Goal: Information Seeking & Learning: Learn about a topic

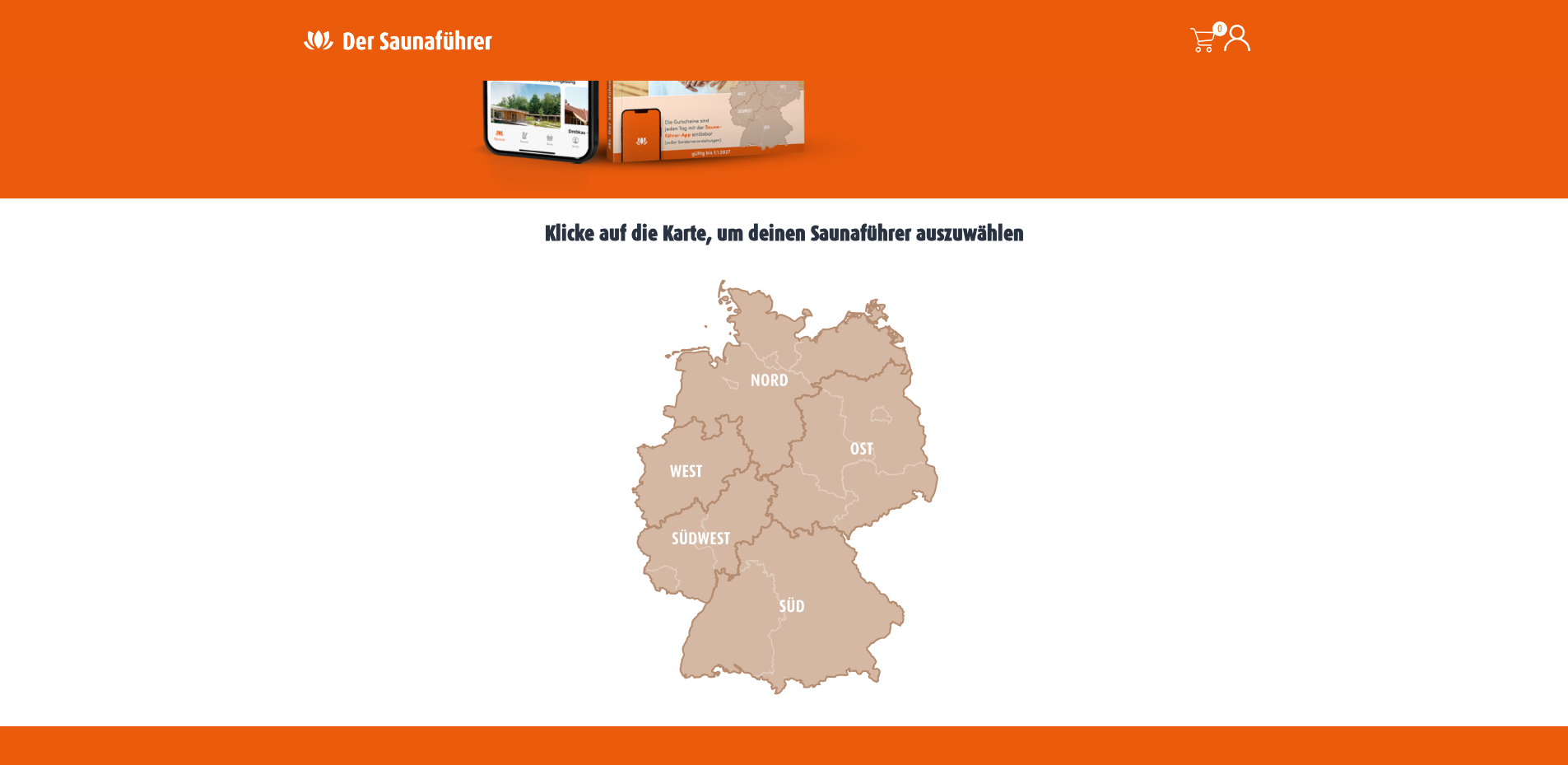
scroll to position [329, 0]
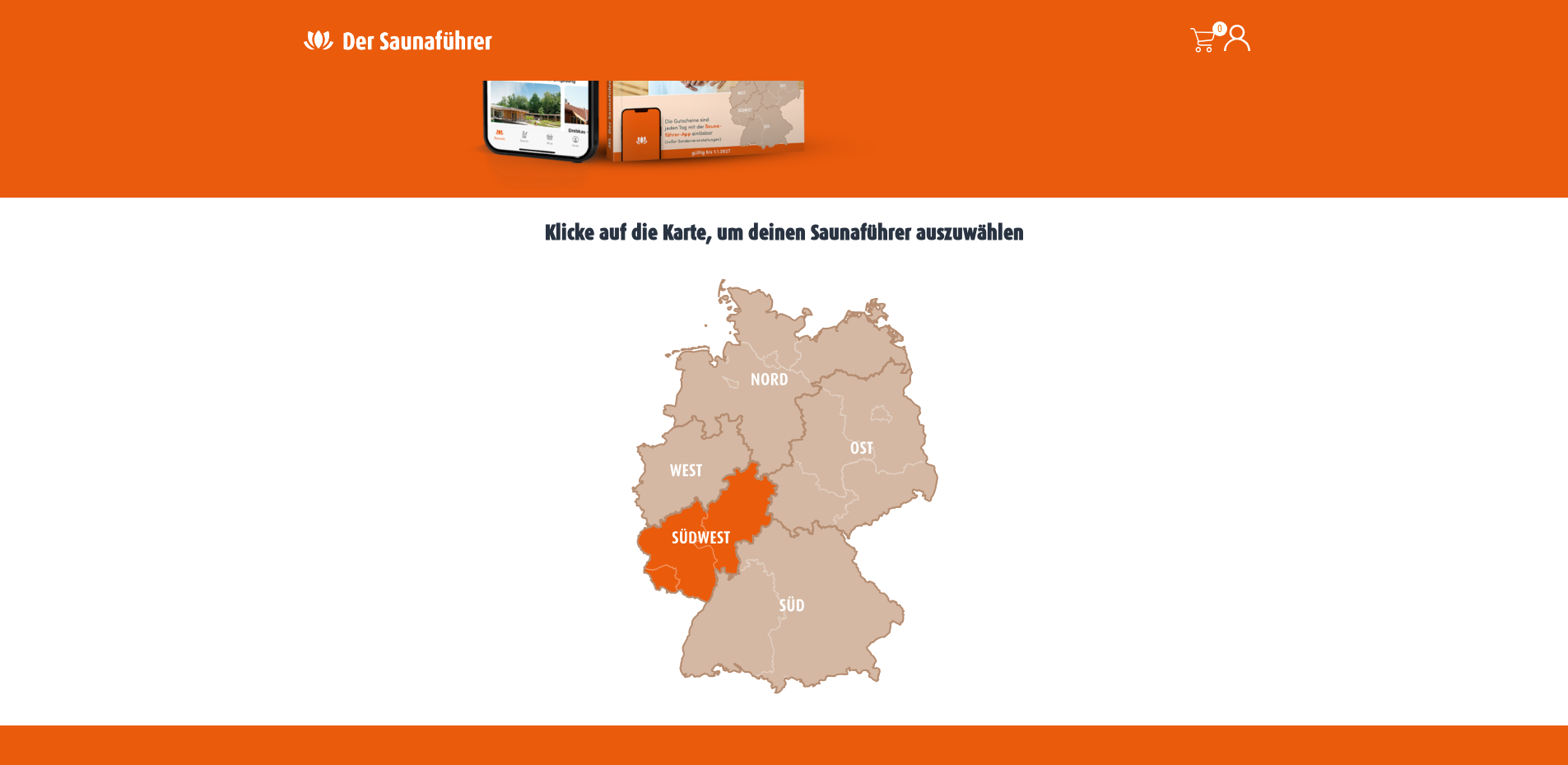
click at [666, 567] on icon at bounding box center [706, 532] width 140 height 142
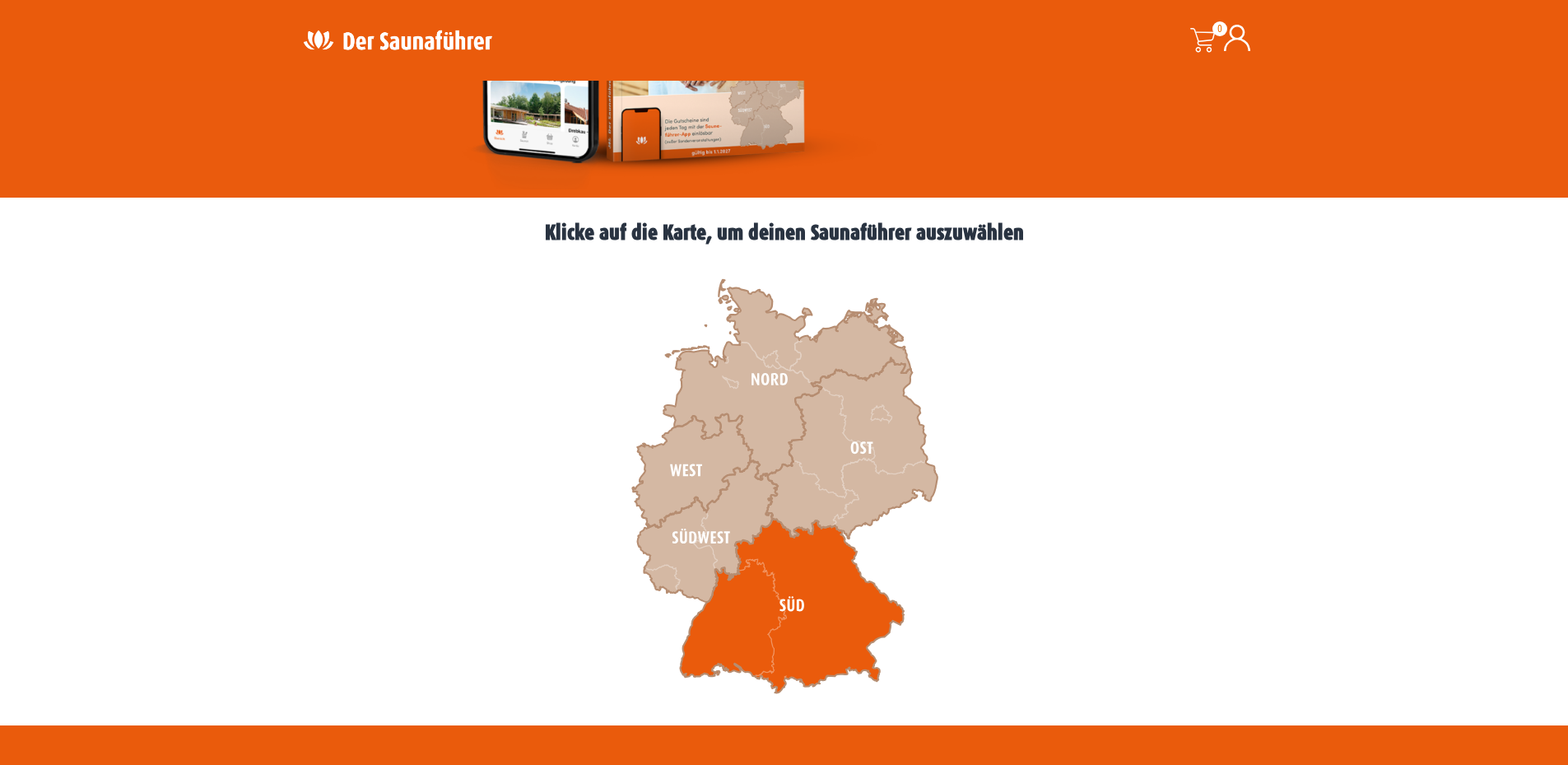
click at [725, 627] on icon at bounding box center [792, 606] width 224 height 175
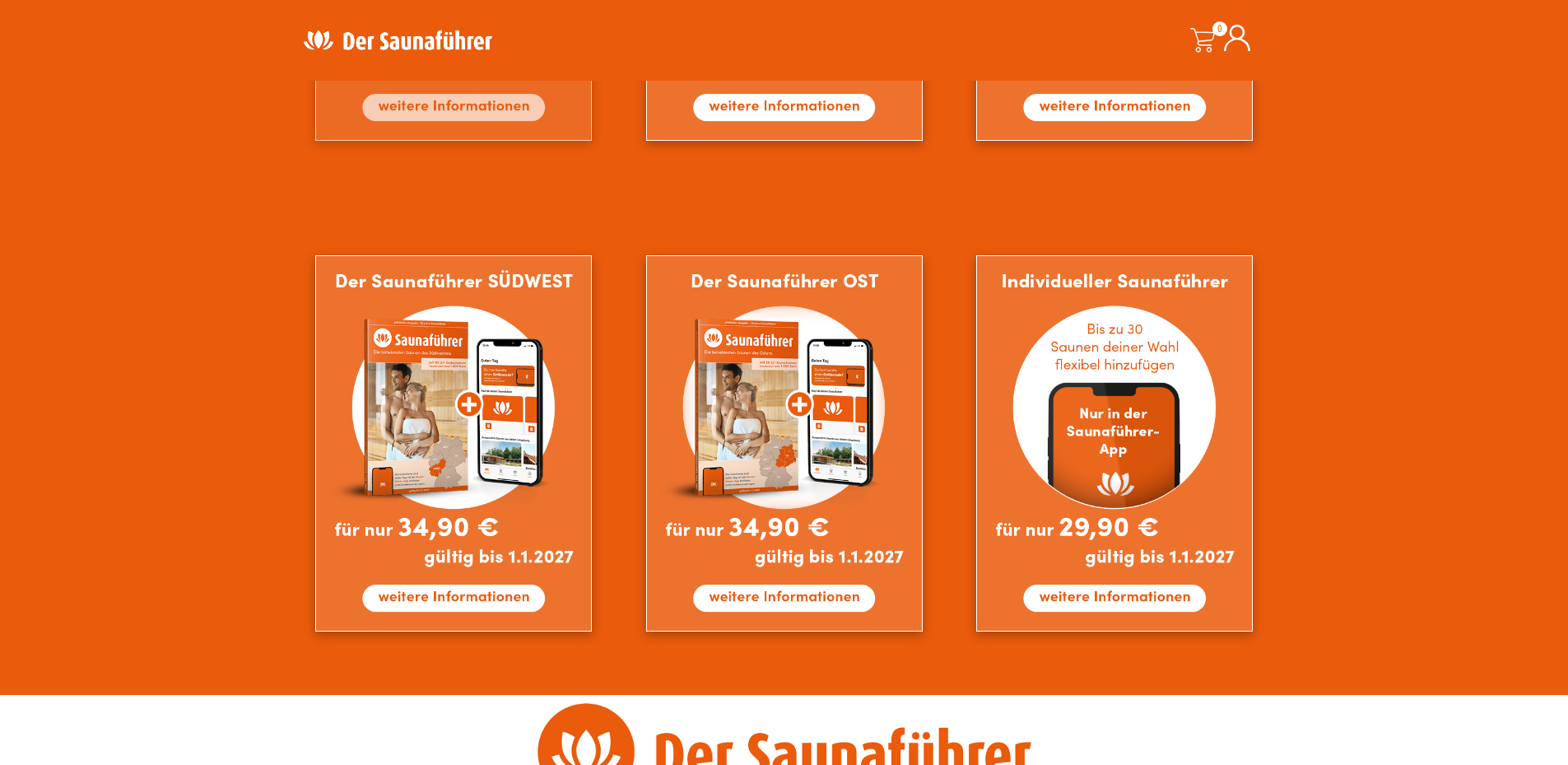
scroll to position [1400, 0]
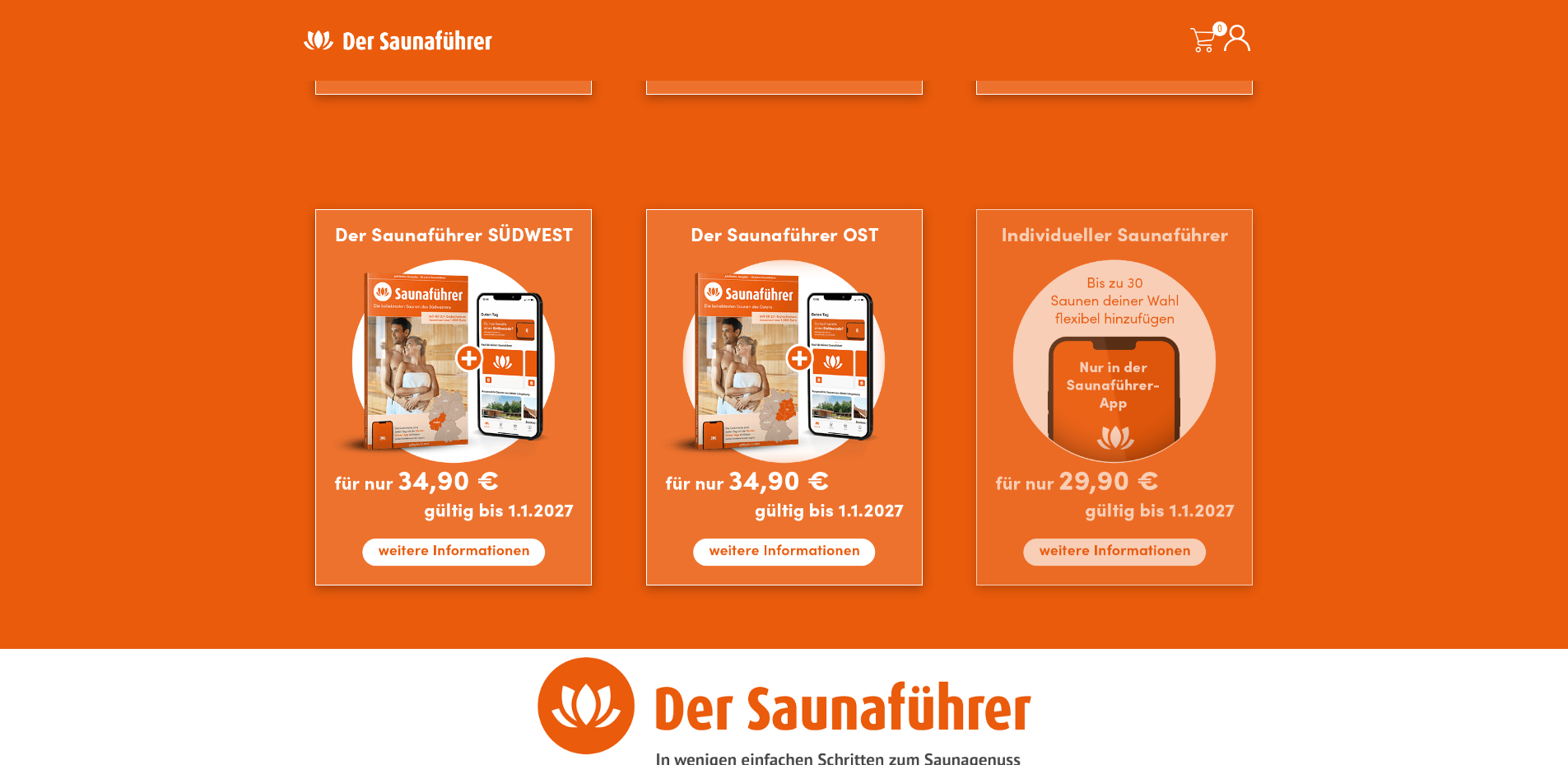
click at [1133, 553] on img at bounding box center [1114, 397] width 277 height 376
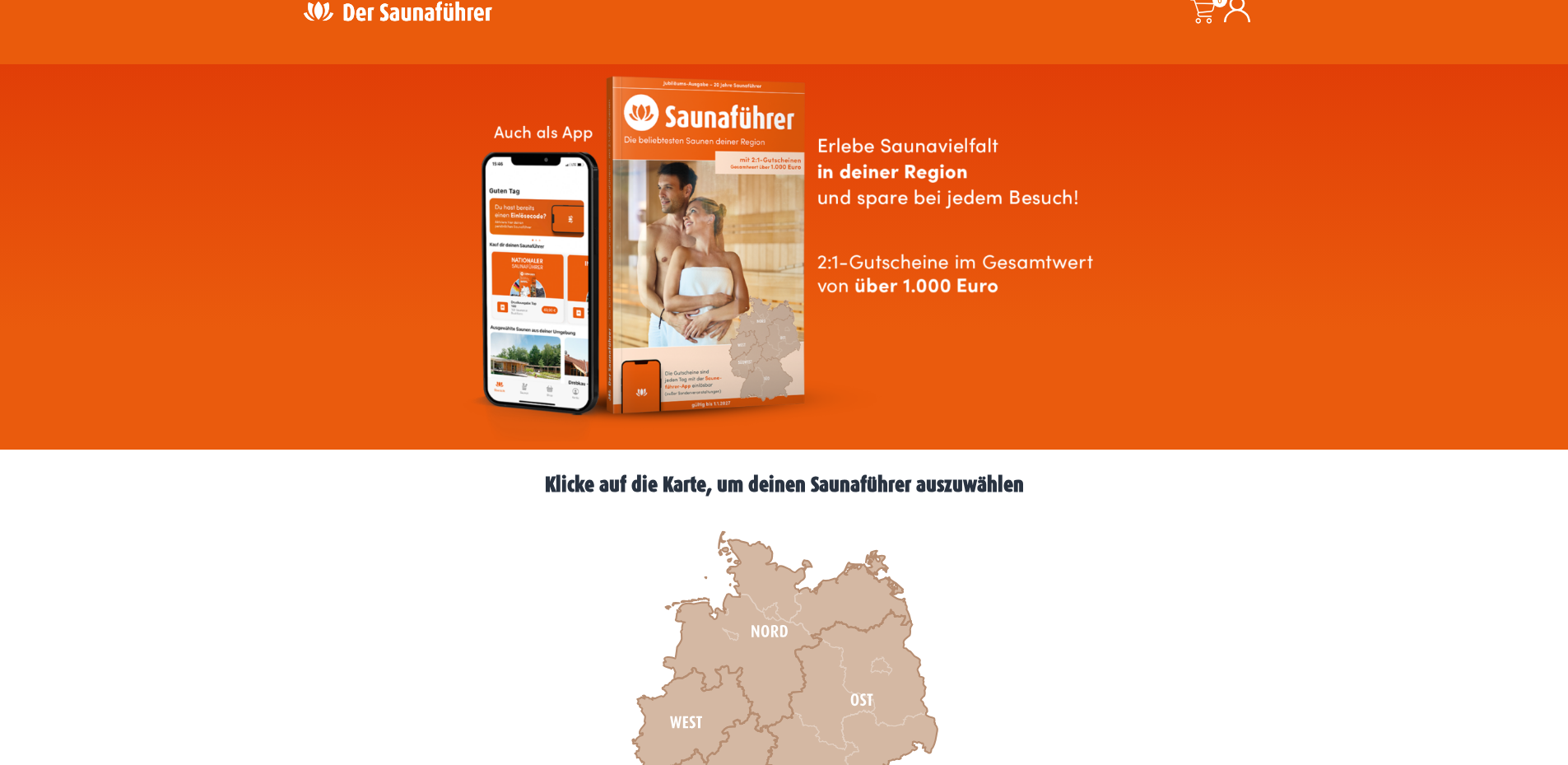
scroll to position [0, 0]
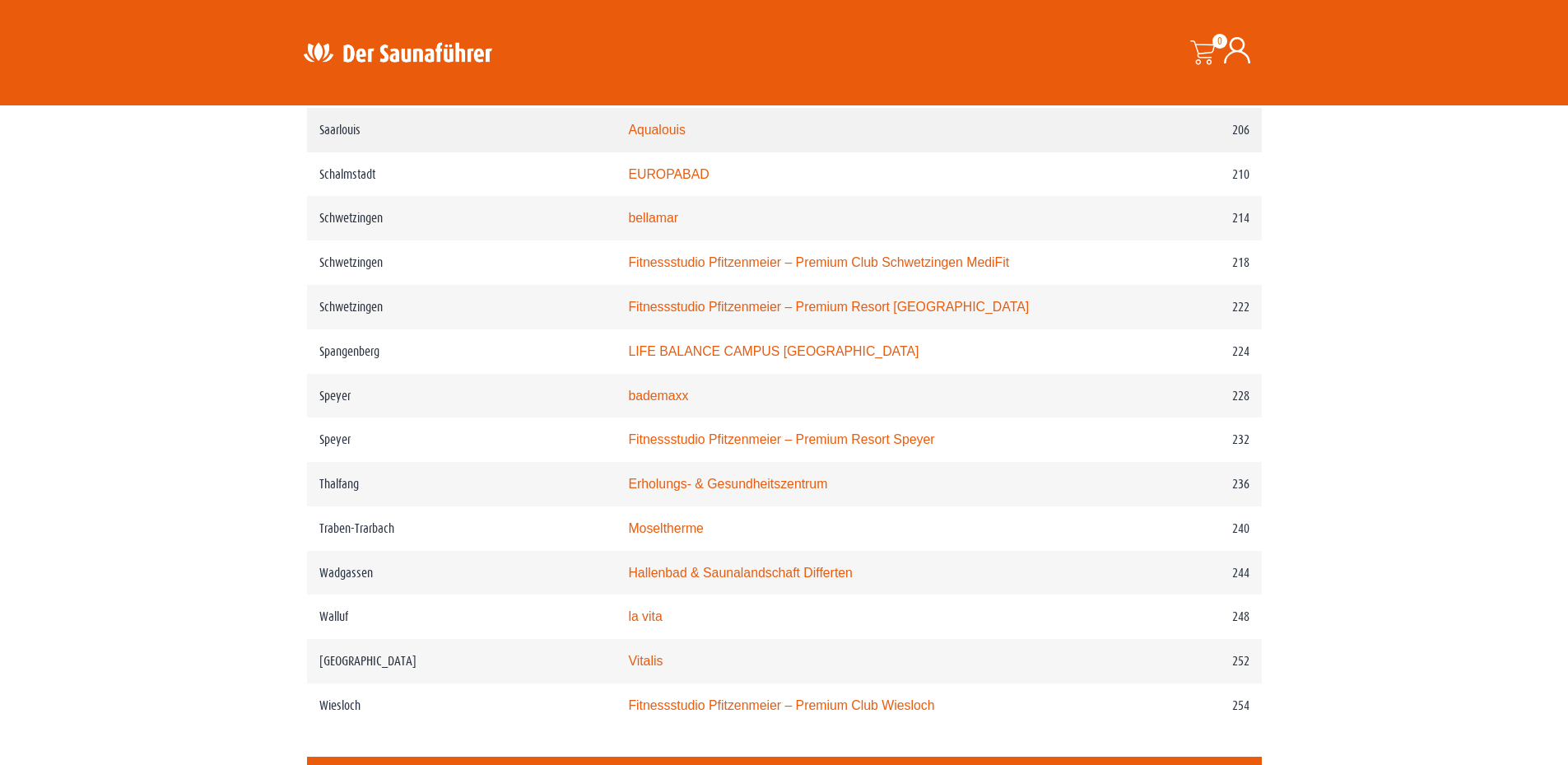
scroll to position [3210, 0]
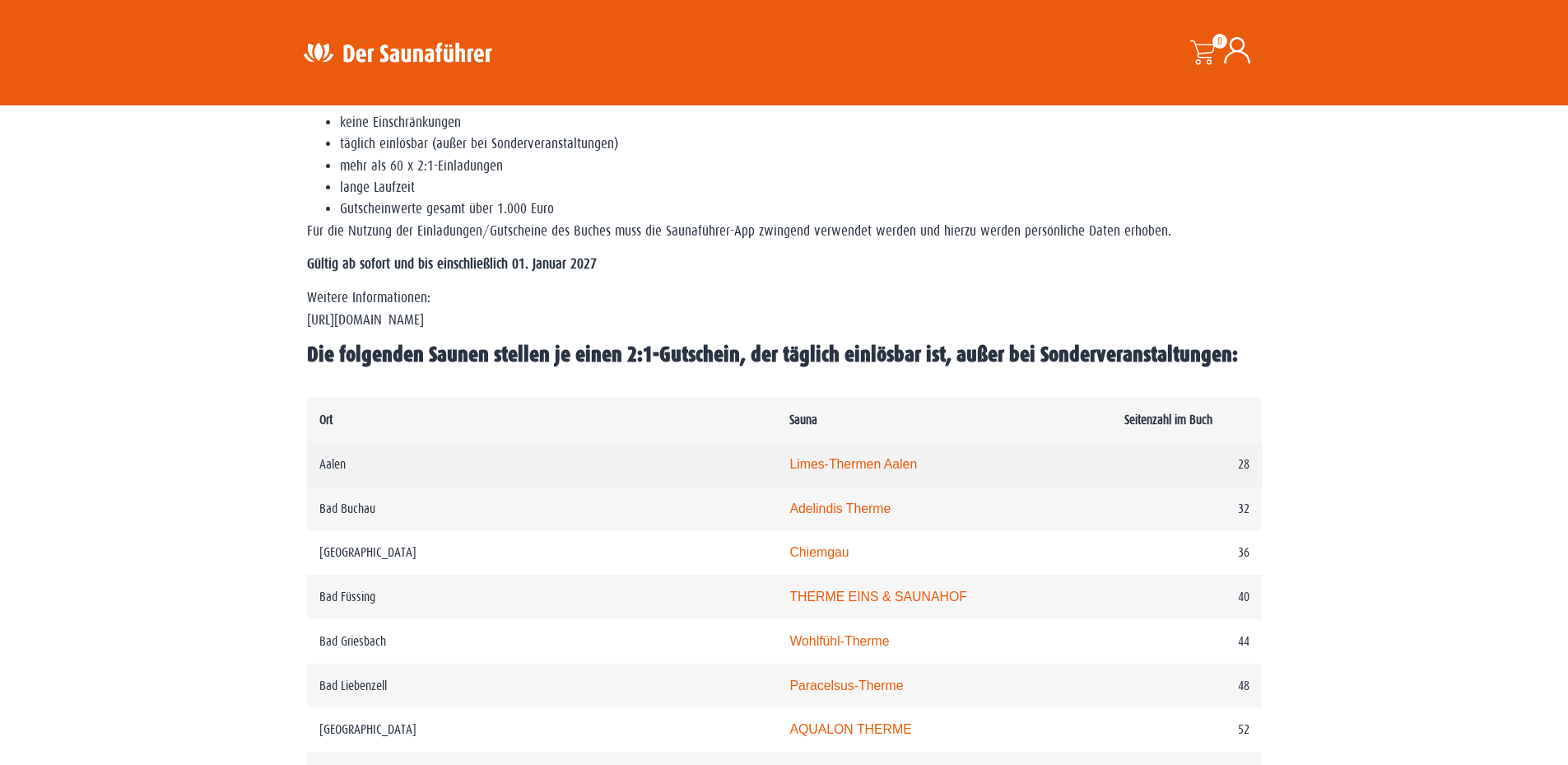
scroll to position [659, 0]
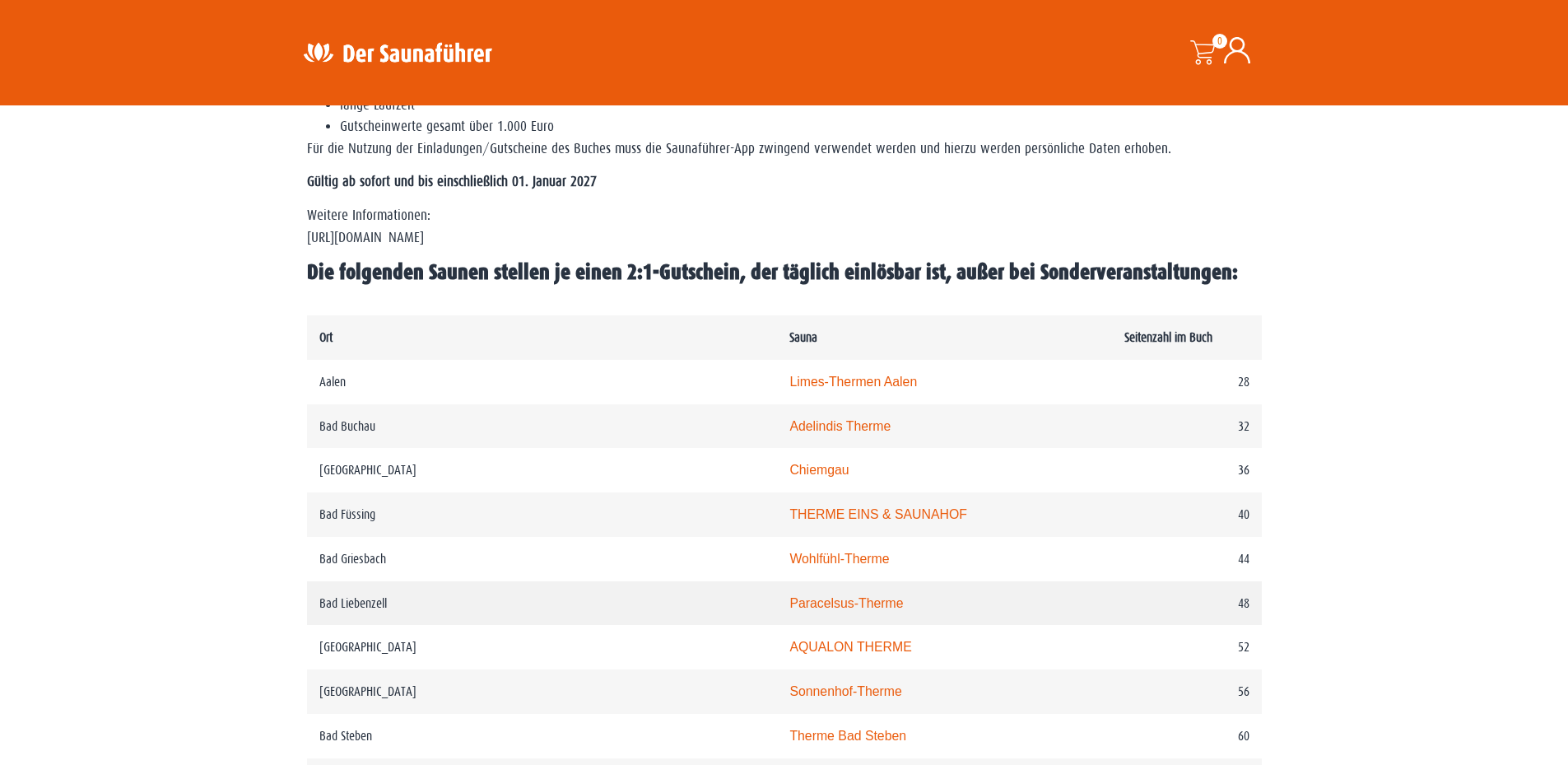
click at [789, 607] on link "Paracelsus-Therme" at bounding box center [846, 603] width 114 height 14
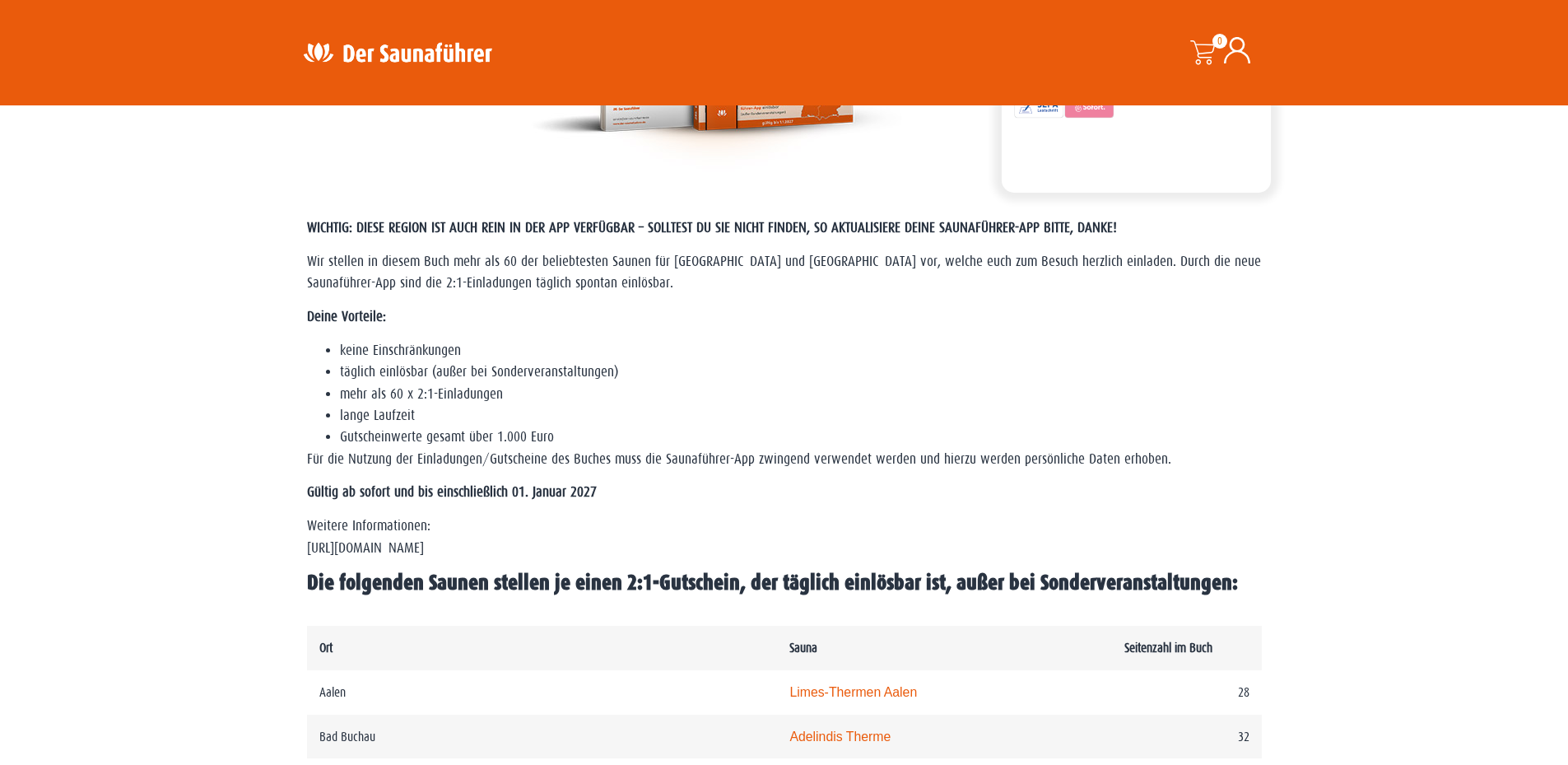
scroll to position [0, 0]
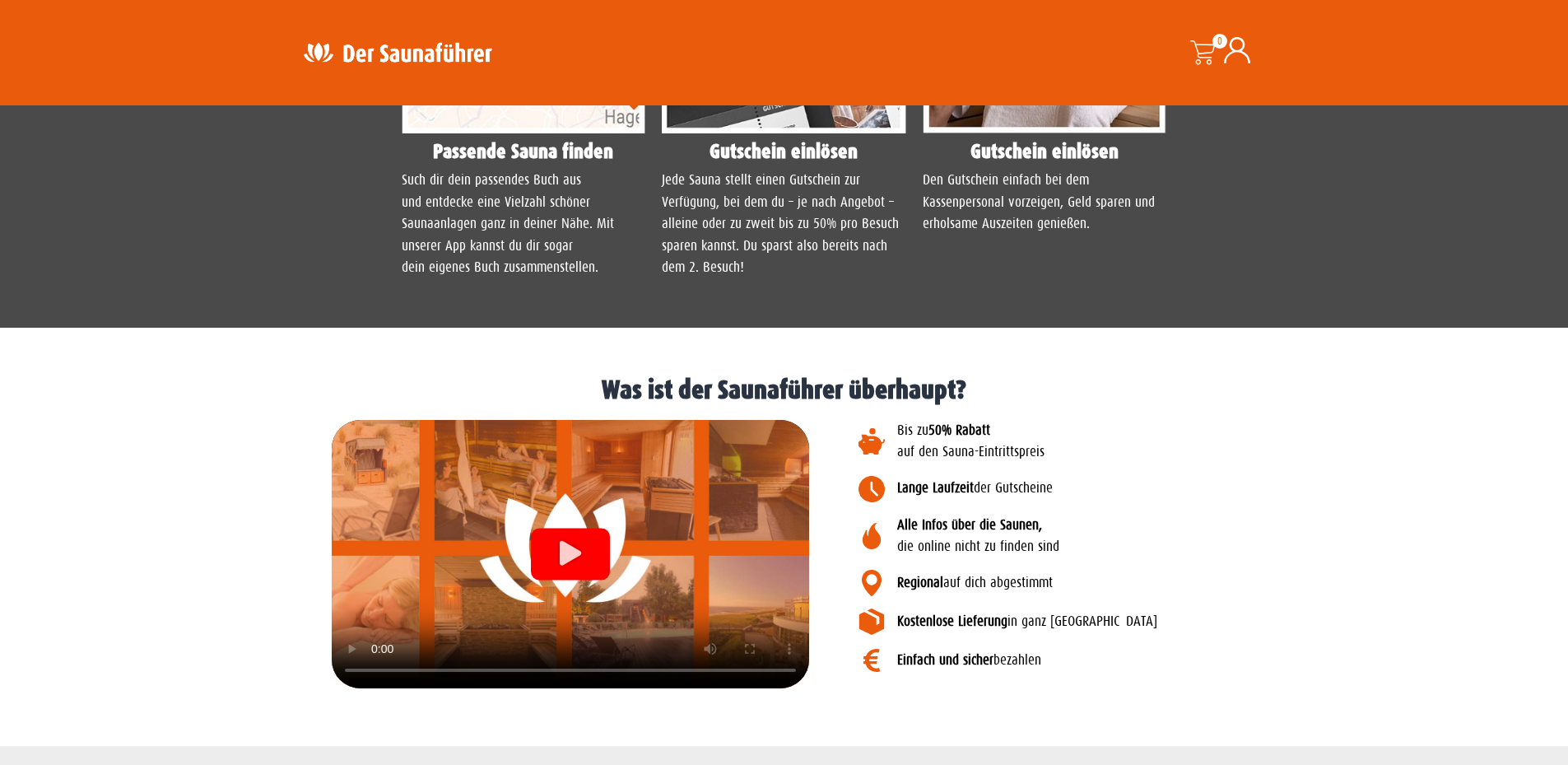
scroll to position [1554, 0]
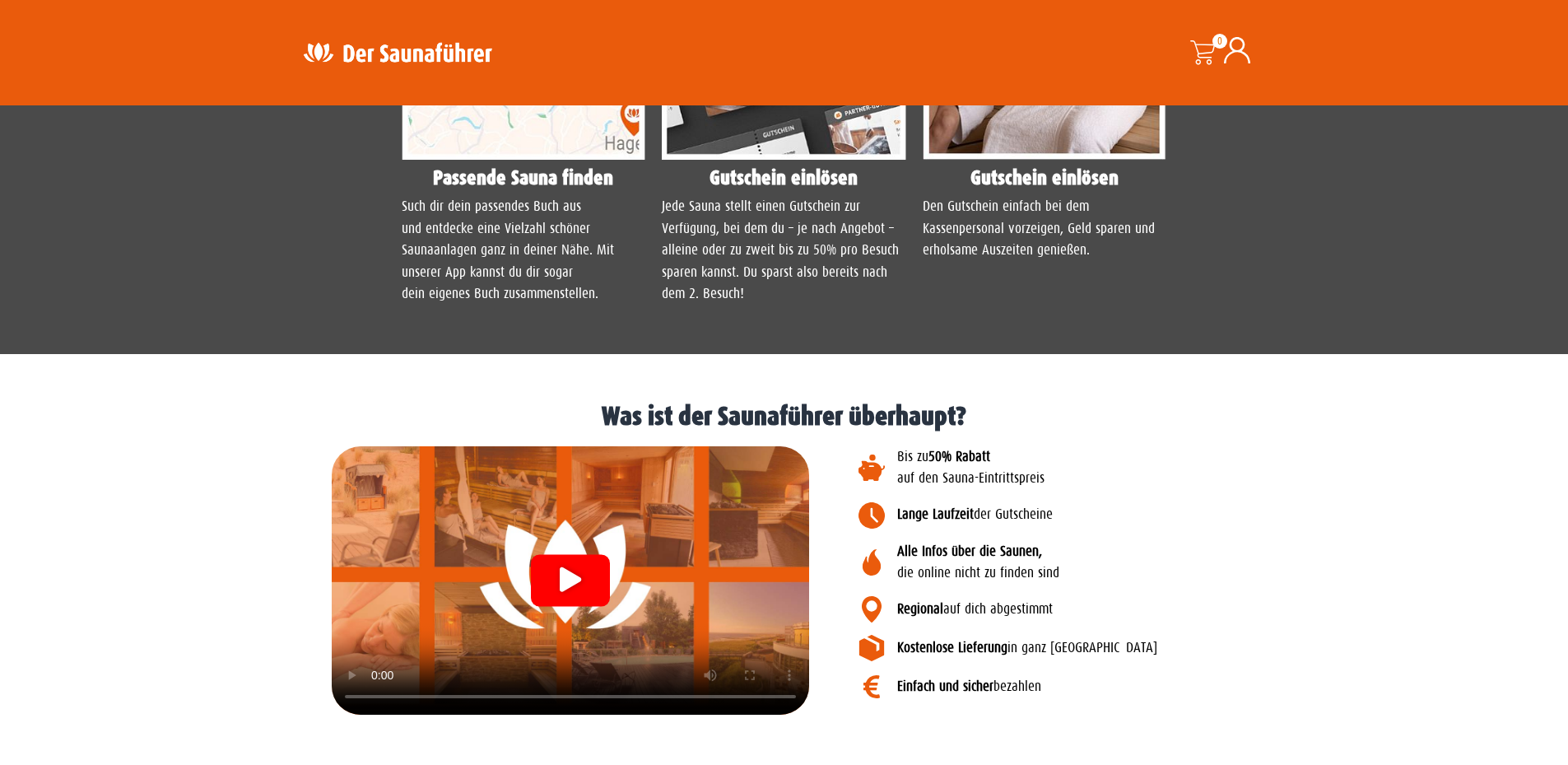
click at [353, 673] on div at bounding box center [570, 580] width 477 height 268
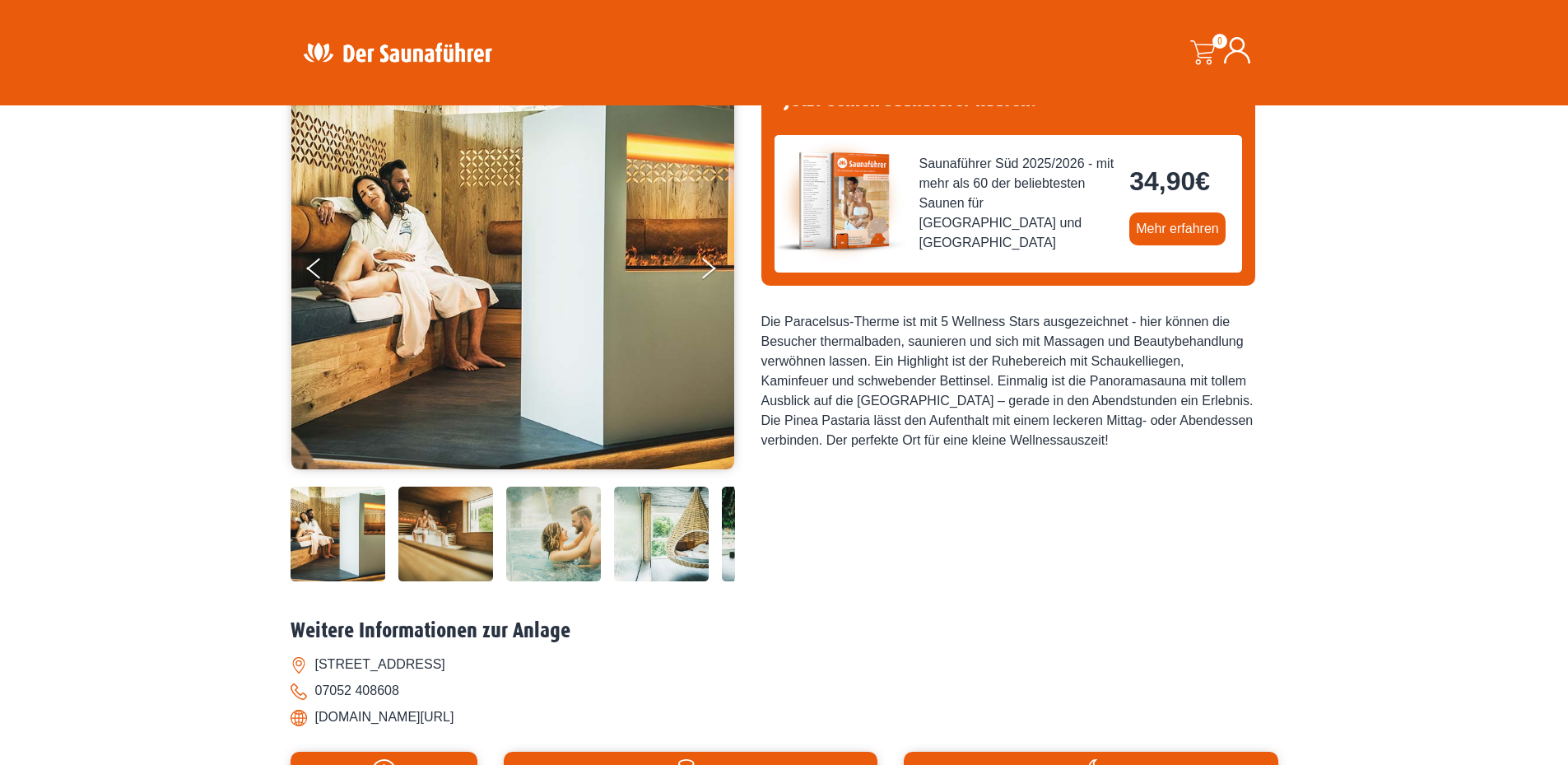
scroll to position [0, 0]
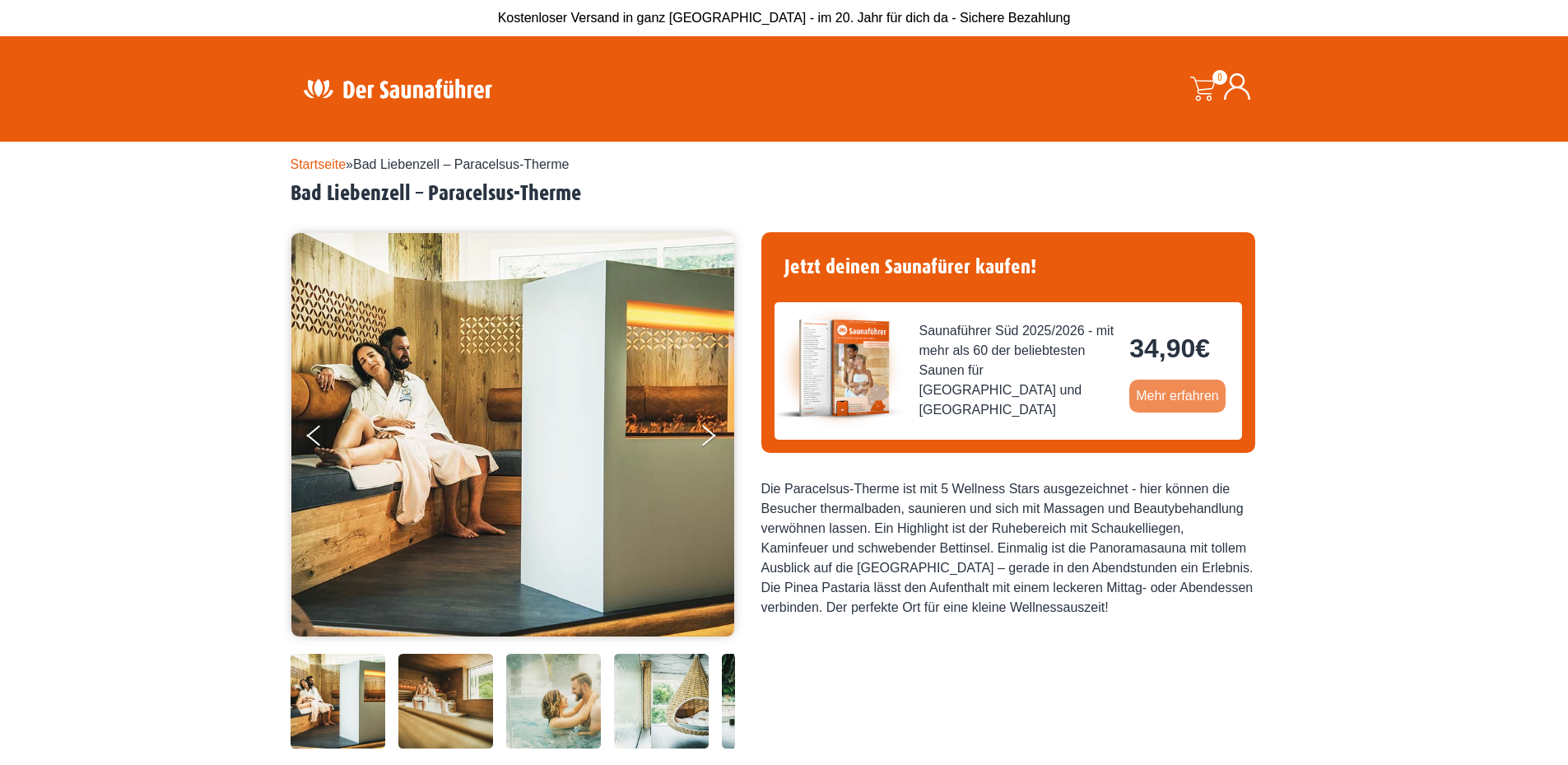
click at [1167, 396] on link "Mehr erfahren" at bounding box center [1177, 396] width 96 height 33
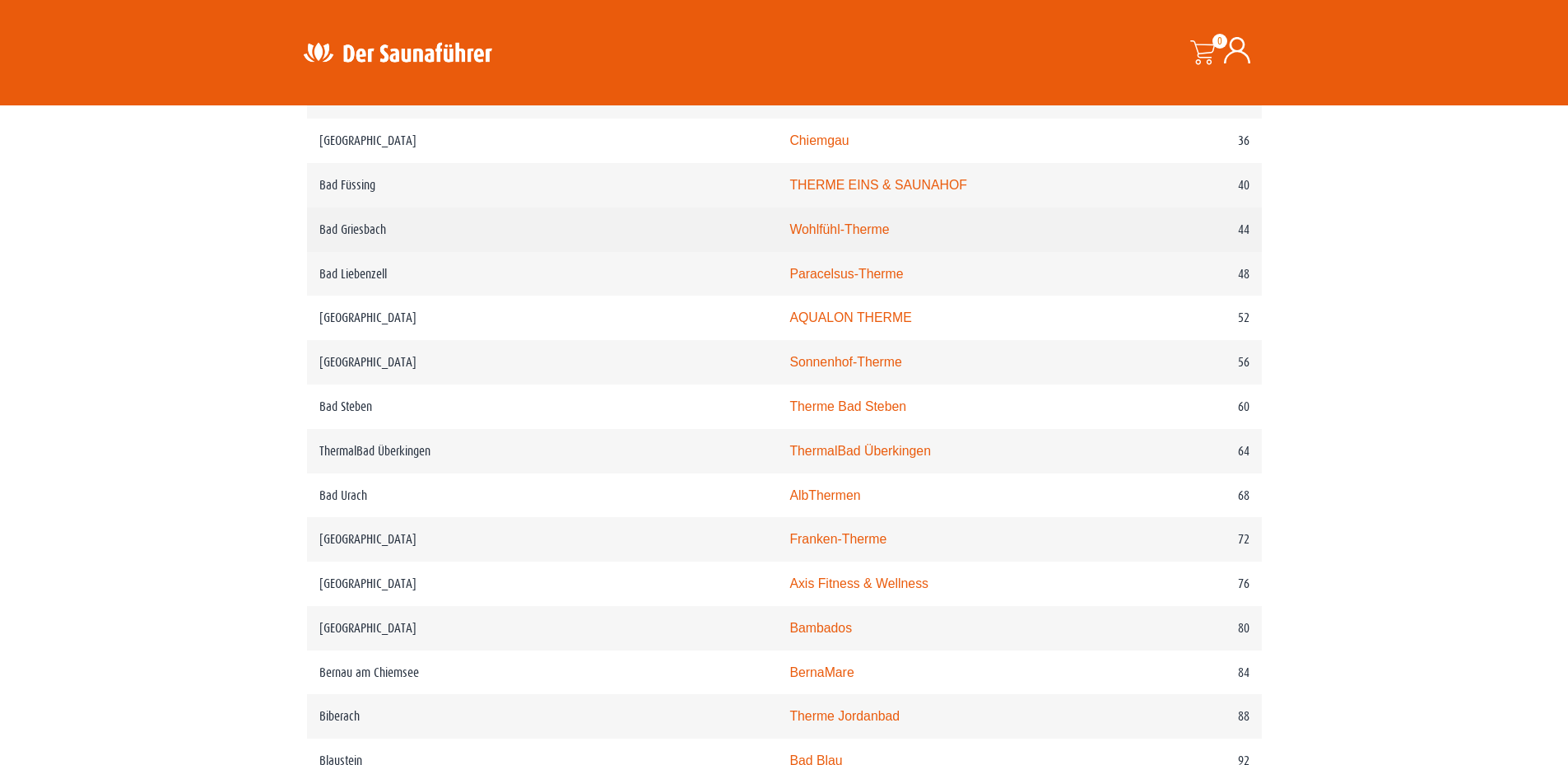
scroll to position [1070, 0]
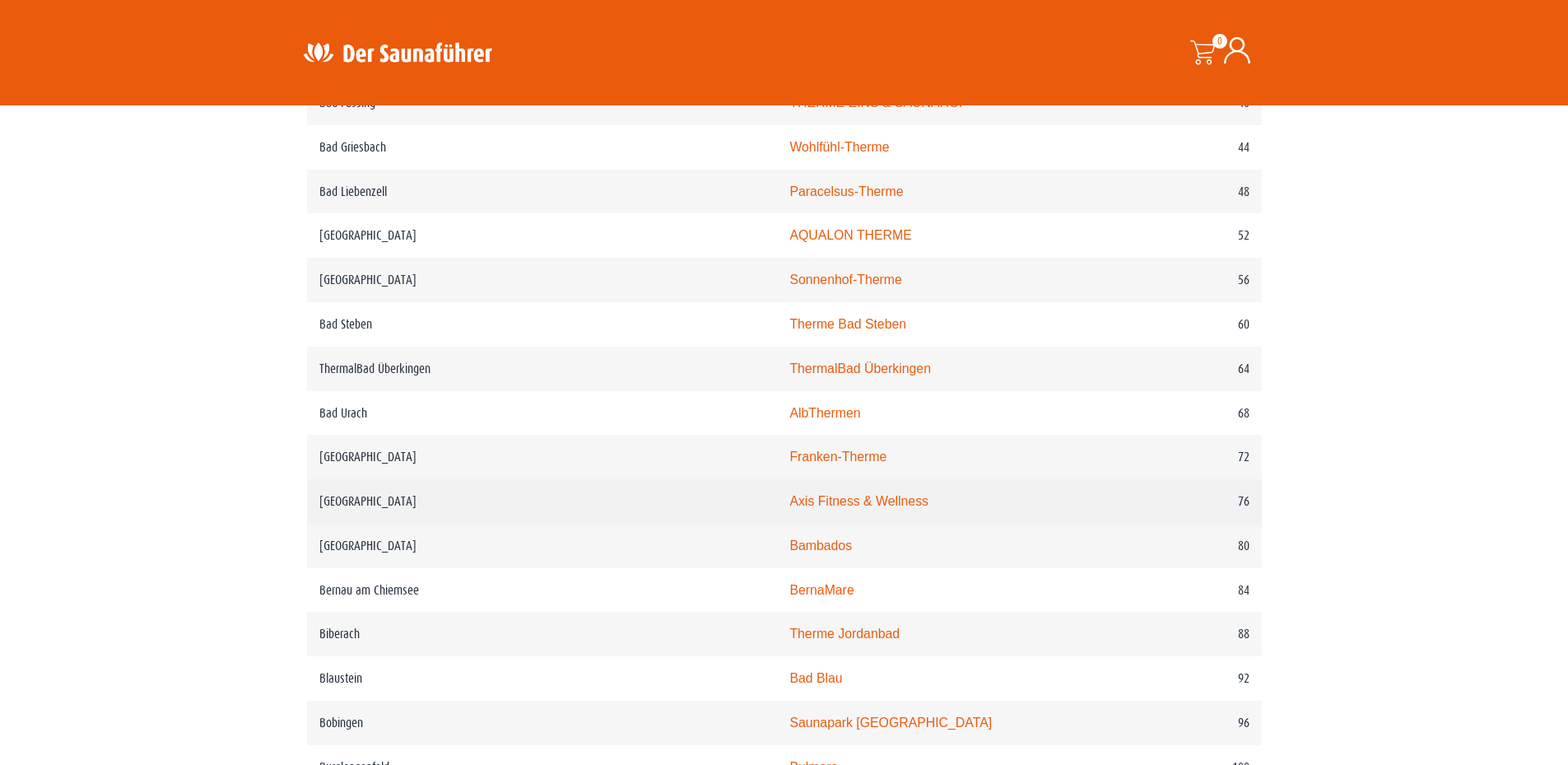
click at [789, 507] on link "Axis Fitness & Wellness" at bounding box center [858, 501] width 139 height 14
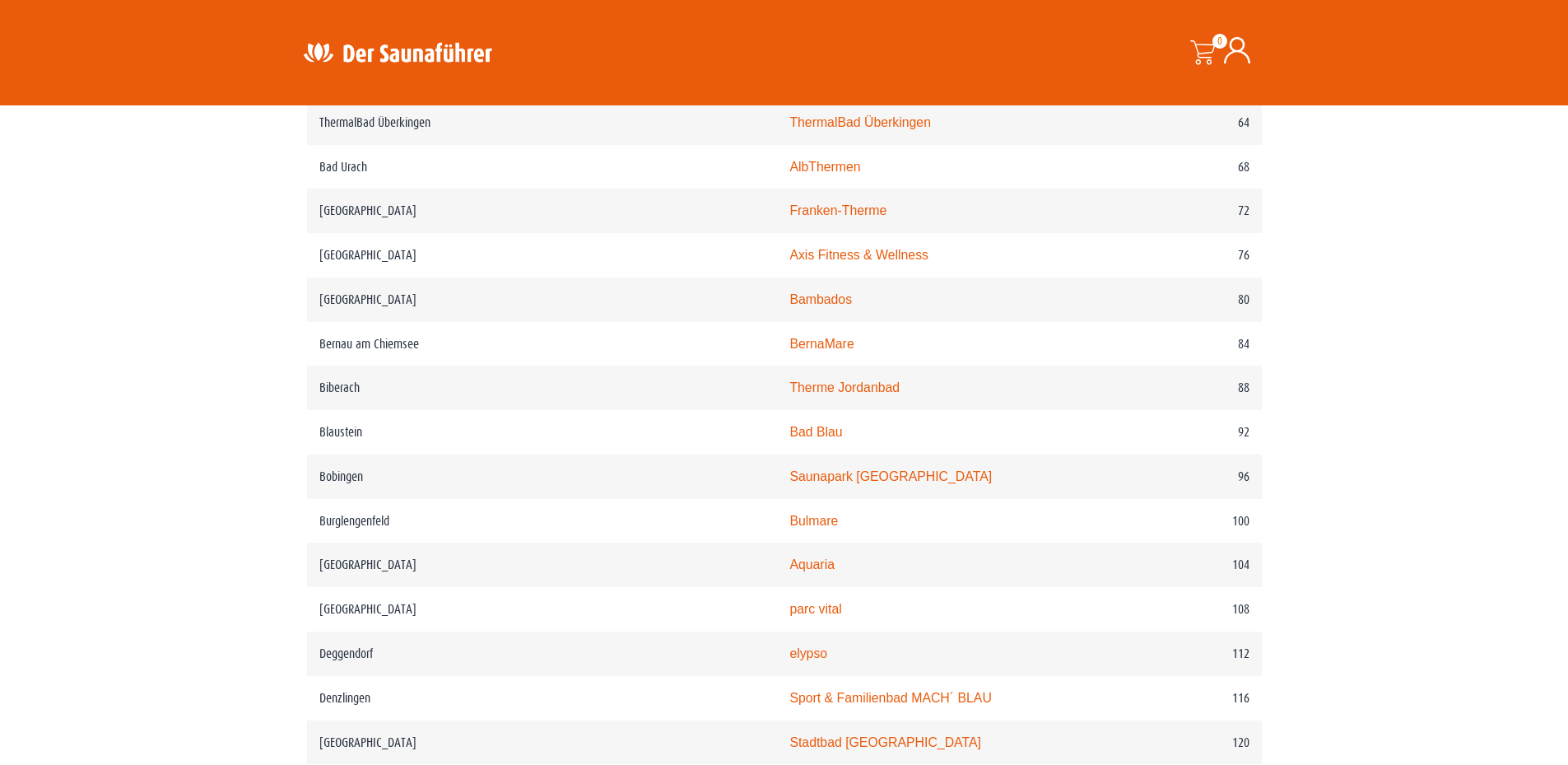
scroll to position [1317, 0]
click at [789, 482] on link "Saunapark Bobingen" at bounding box center [890, 476] width 203 height 14
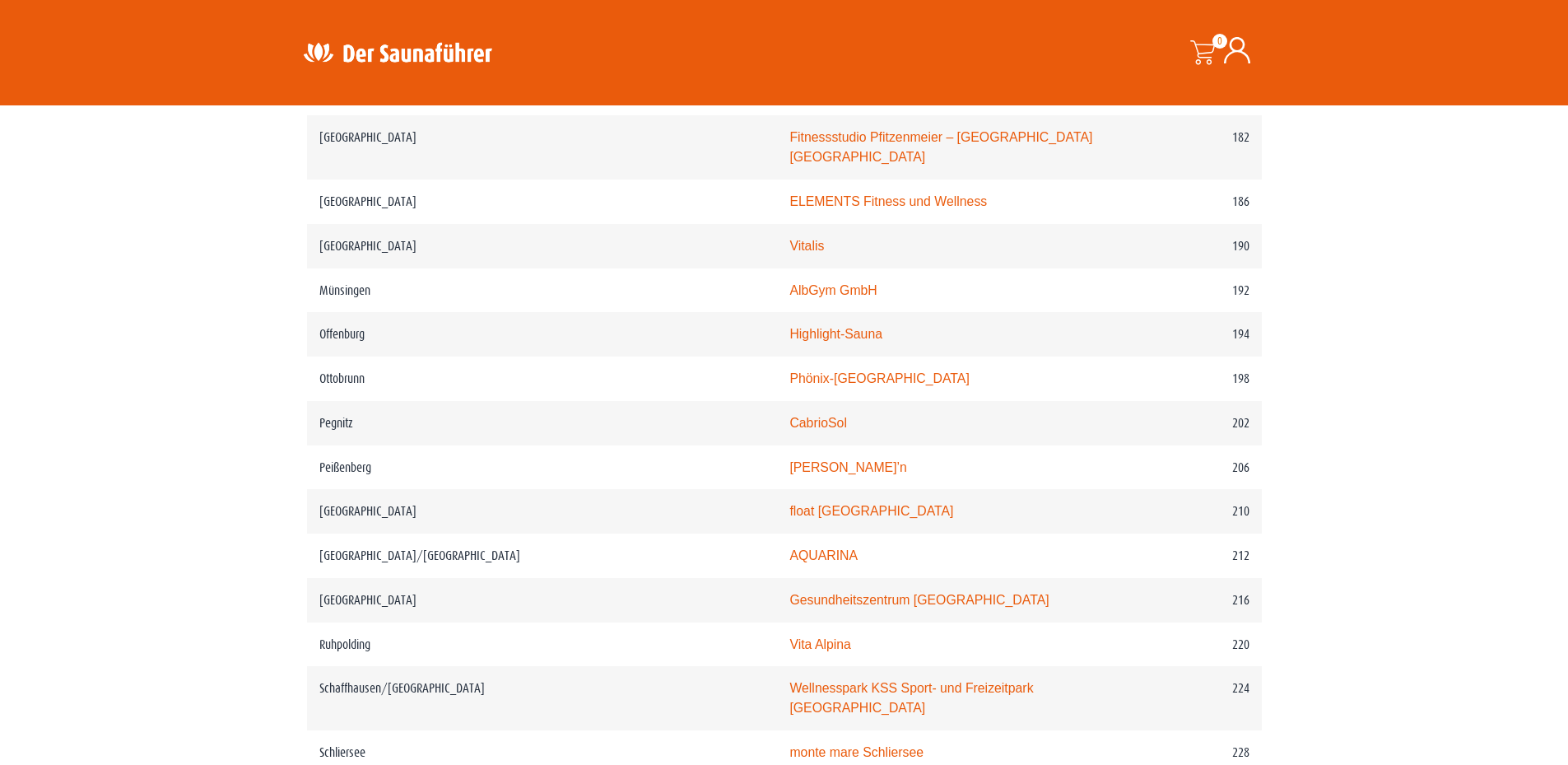
scroll to position [2799, 0]
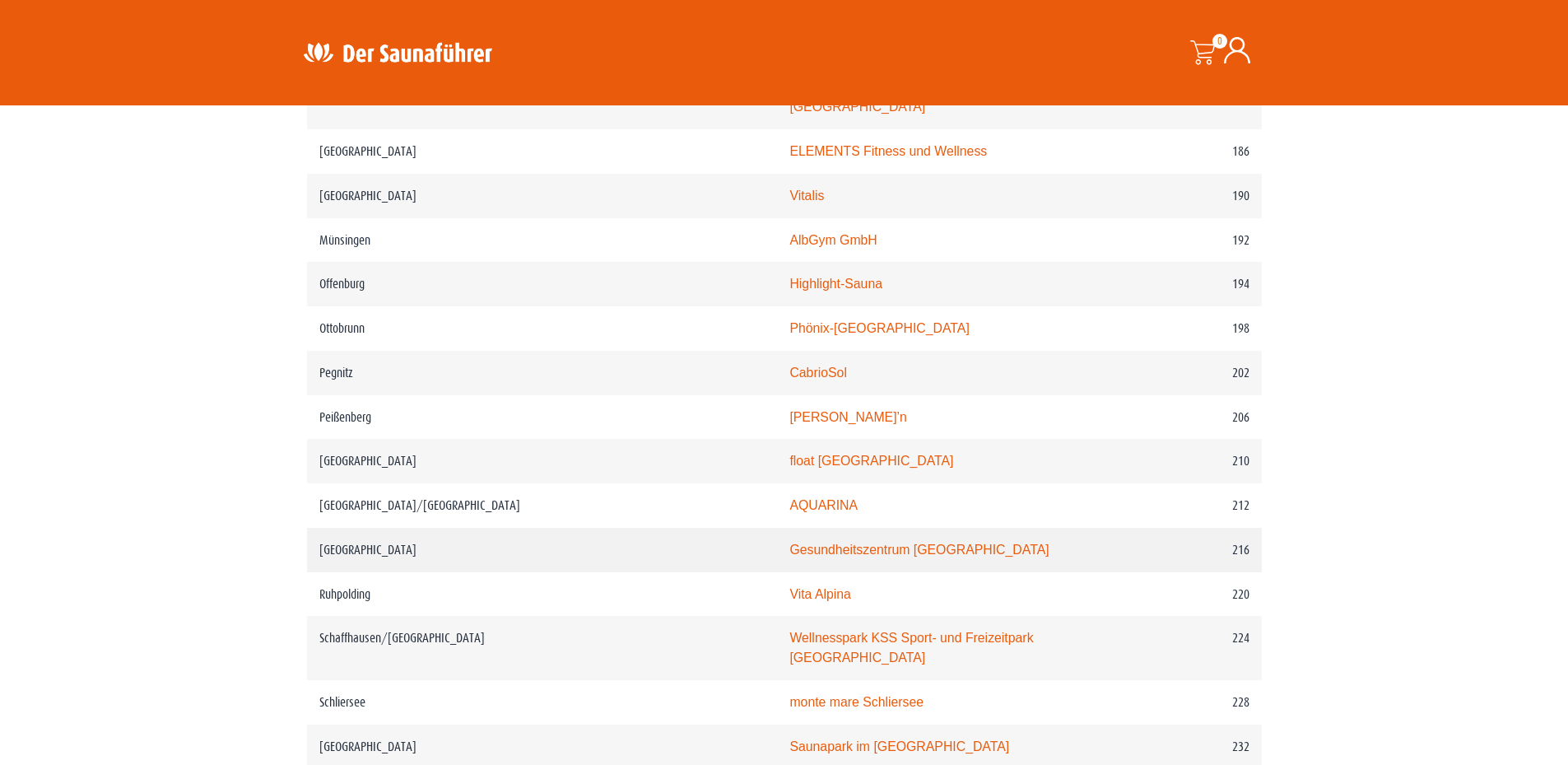
click at [797, 547] on link "Gesundheitszentrum Römerbad" at bounding box center [918, 549] width 259 height 14
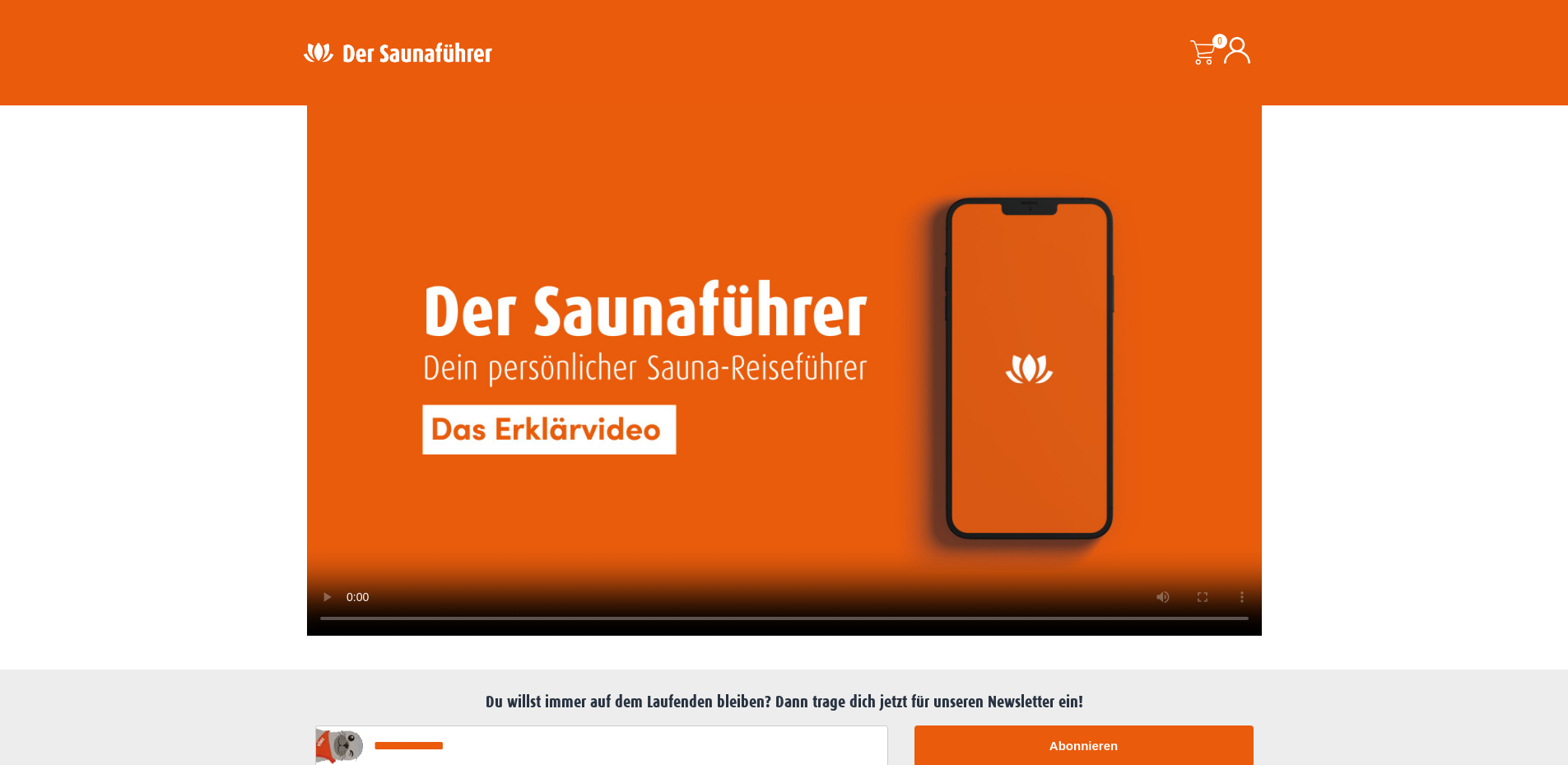
scroll to position [4116, 0]
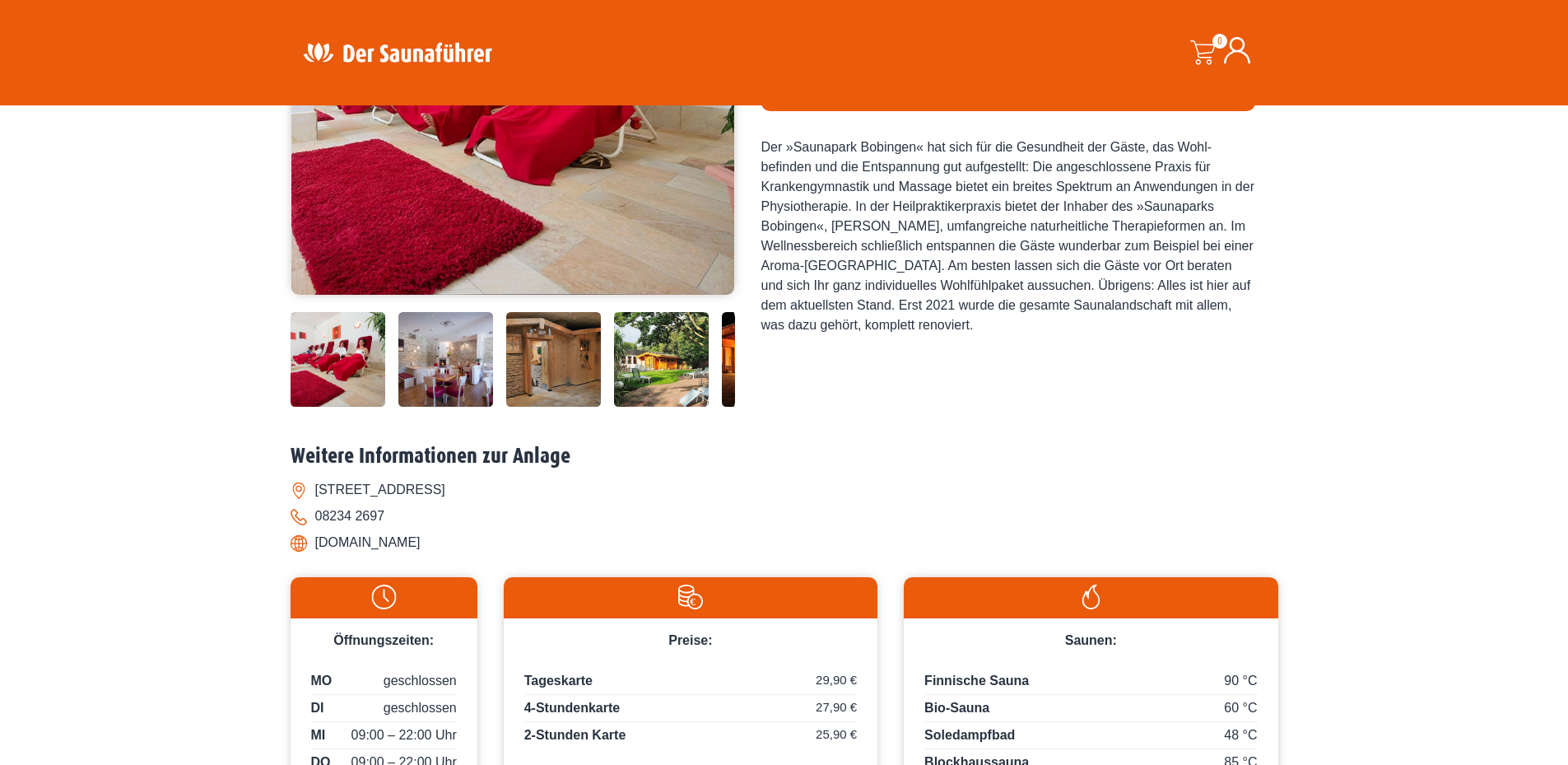
scroll to position [247, 0]
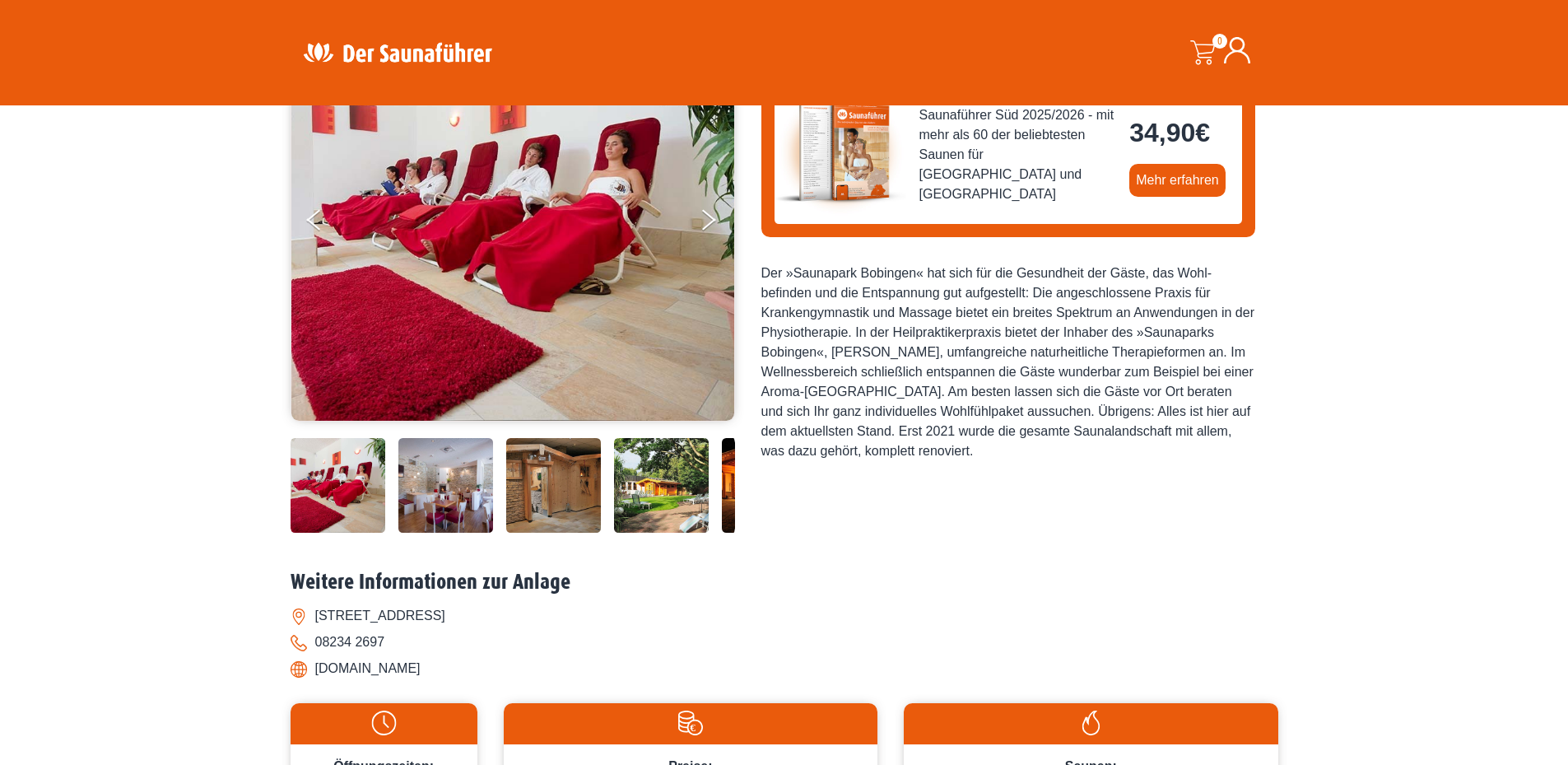
drag, startPoint x: 1199, startPoint y: 414, endPoint x: 1130, endPoint y: 411, distance: 69.1
click at [1130, 411] on div "Der »Saunapark Bobingen« hat sich für die Gesundheit der Gäste, das Wohl- befin…" at bounding box center [1008, 362] width 494 height 198
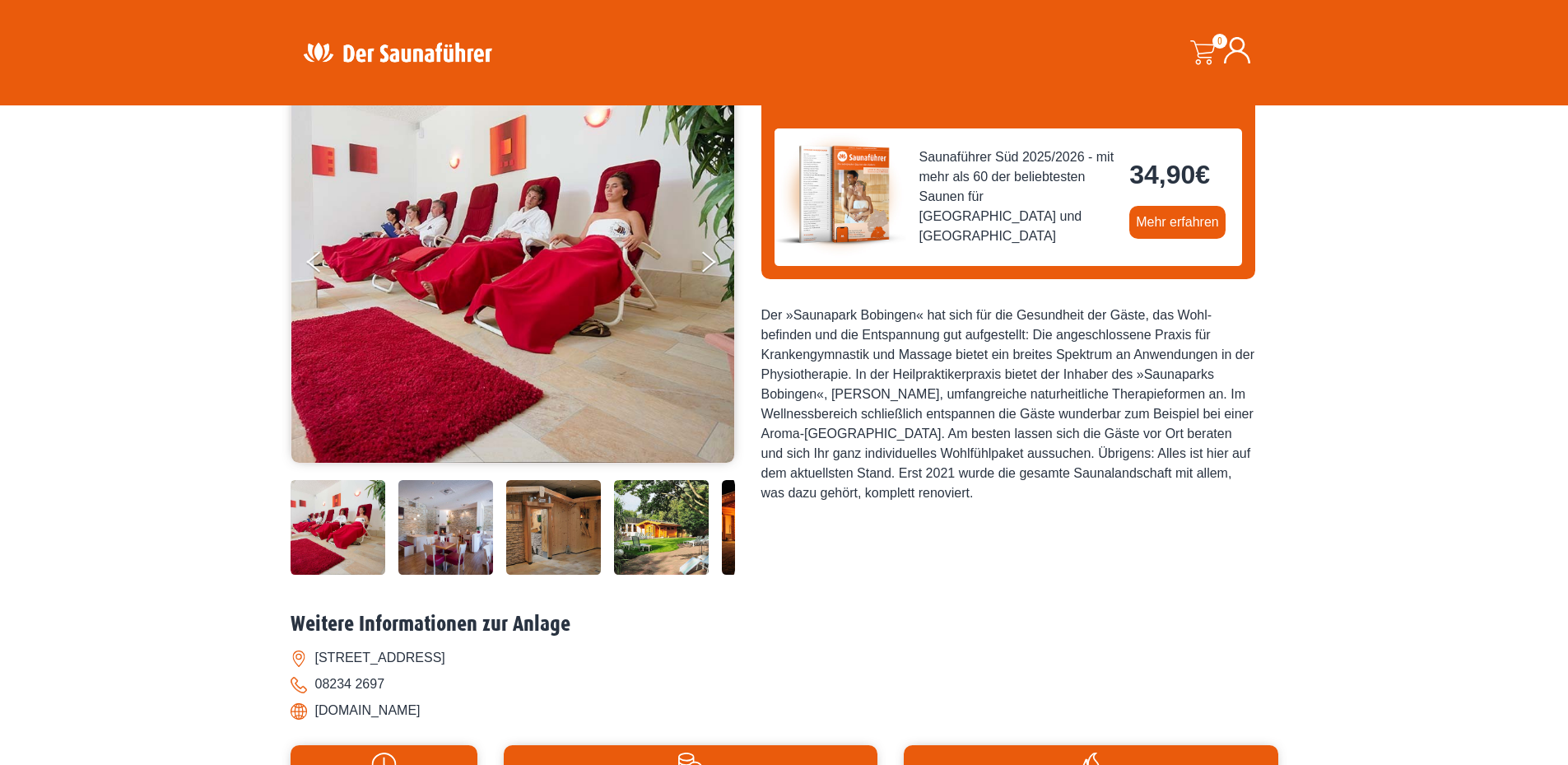
scroll to position [165, 0]
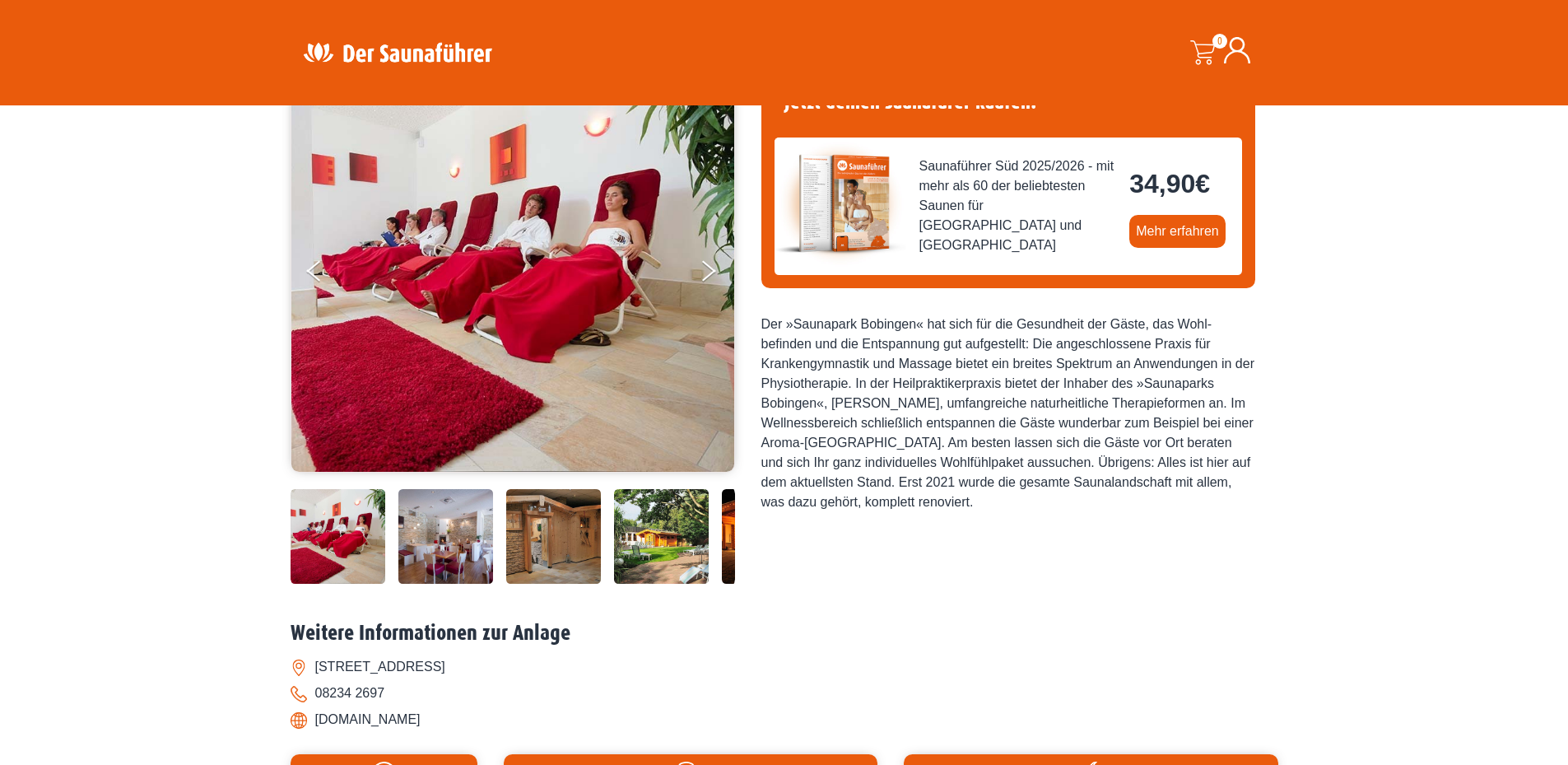
click at [1476, 381] on div "Startseite » Bobingen – Saunapark Bobingen Bobingen – Saunapark Bobingen" at bounding box center [784, 533] width 1568 height 1113
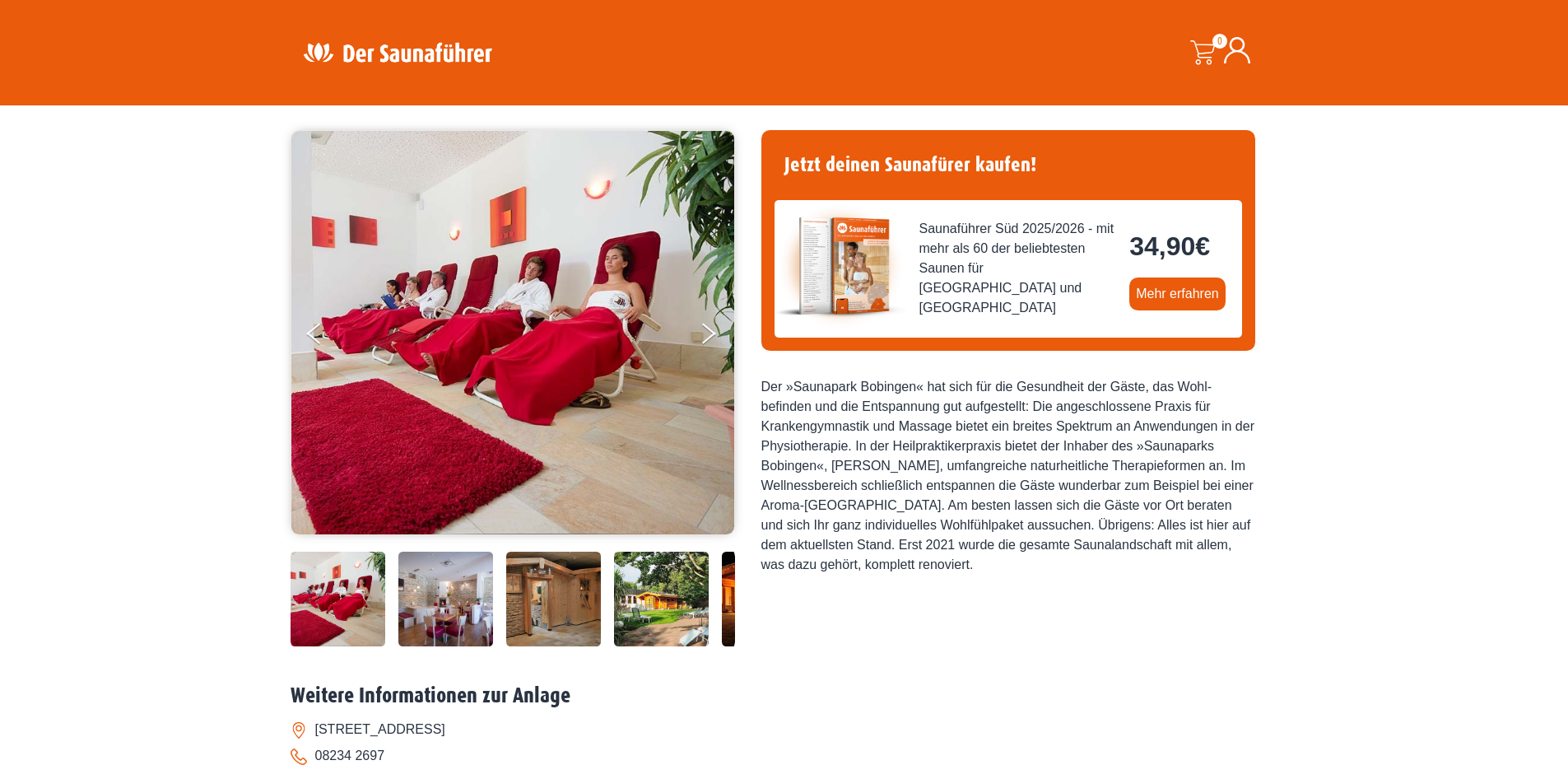
scroll to position [0, 0]
